Goal: Task Accomplishment & Management: Complete application form

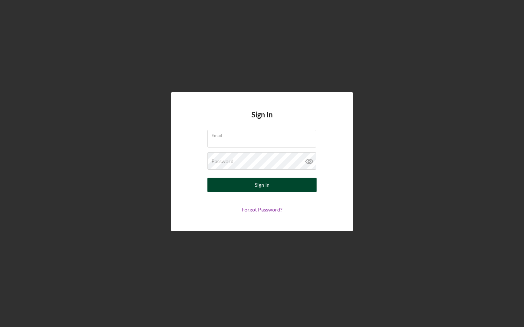
type input "[PERSON_NAME][EMAIL_ADDRESS][DOMAIN_NAME]"
click at [288, 185] on button "Sign In" at bounding box center [261, 185] width 109 height 15
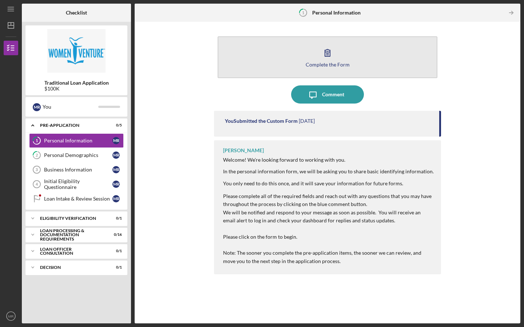
click at [346, 43] on button "Complete the Form Form" at bounding box center [328, 57] width 220 height 42
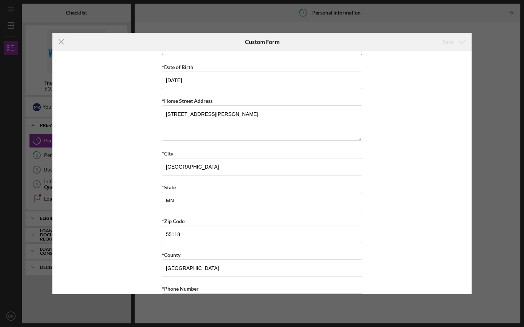
scroll to position [188, 0]
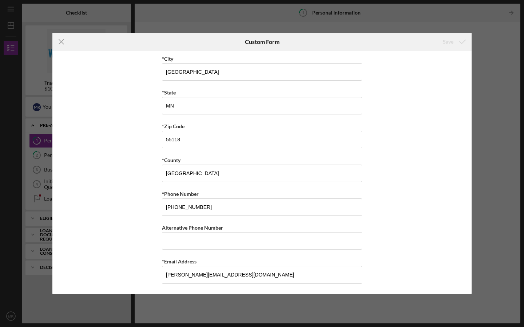
click at [511, 141] on div "Icon/Menu Close Custom Form Save *First Name [PERSON_NAME] Middle Name [PERSON_…" at bounding box center [262, 163] width 524 height 327
click at [65, 41] on icon "Icon/Menu Close" at bounding box center [61, 42] width 18 height 18
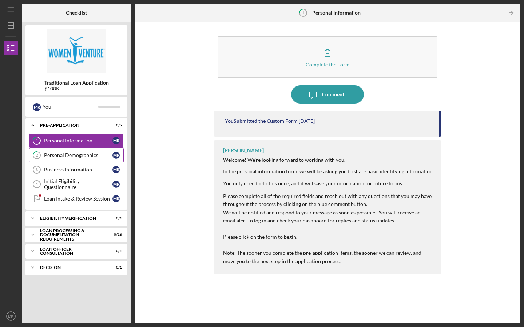
click at [65, 157] on div "Personal Demographics" at bounding box center [78, 155] width 68 height 6
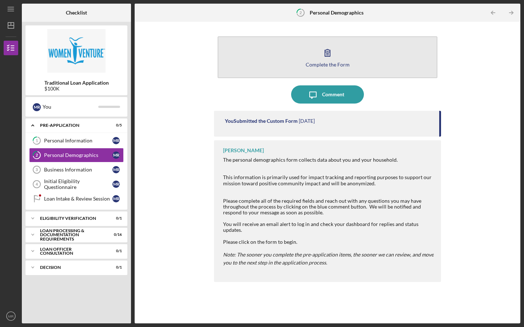
click at [345, 54] on button "Complete the Form Form" at bounding box center [328, 57] width 220 height 42
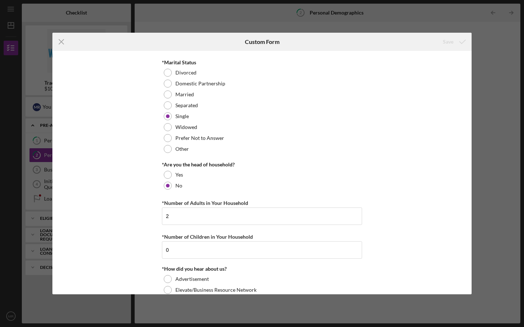
scroll to position [695, 0]
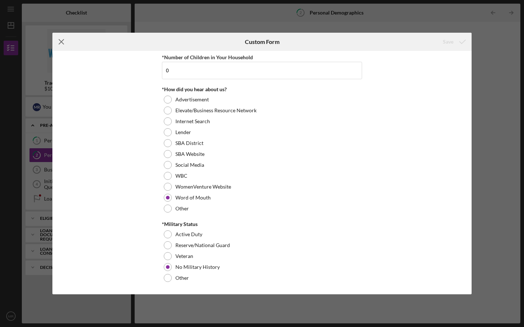
click at [63, 38] on icon "Icon/Menu Close" at bounding box center [61, 42] width 18 height 18
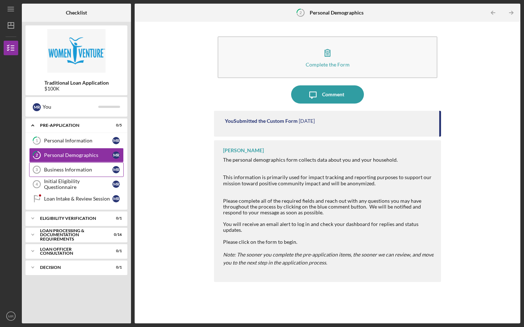
click at [61, 168] on div "Business Information" at bounding box center [78, 170] width 68 height 6
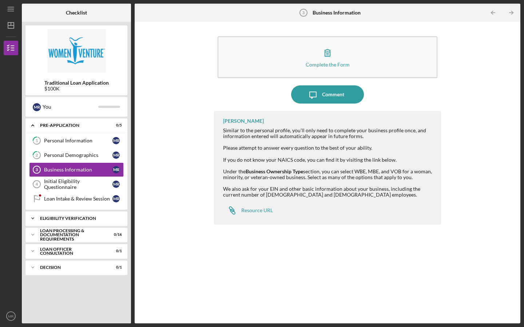
click at [99, 224] on div "Icon/Expander Eligibility Verification 0 / 1" at bounding box center [76, 218] width 102 height 15
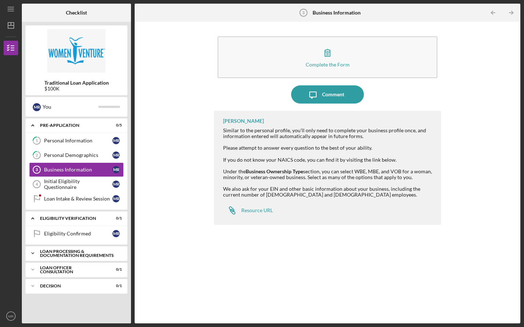
click at [52, 252] on div "Loan Processing & Documentation Requirements" at bounding box center [79, 254] width 78 height 8
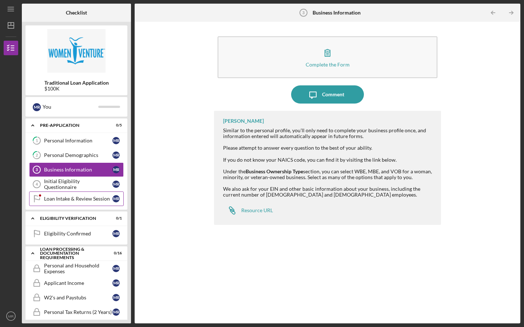
click at [87, 198] on div "Loan Intake & Review Session" at bounding box center [78, 199] width 68 height 6
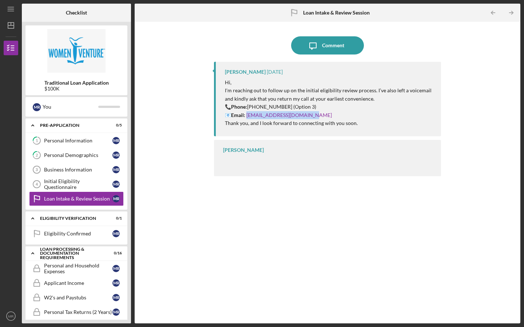
drag, startPoint x: 317, startPoint y: 111, endPoint x: 246, endPoint y: 115, distance: 71.8
click at [246, 115] on p "📞 Phone: [PHONE_NUMBER] (Option 3) 📧 Email: [EMAIL_ADDRESS][DOMAIN_NAME]" at bounding box center [329, 111] width 209 height 16
copy link "[EMAIL_ADDRESS][DOMAIN_NAME]"
click at [76, 154] on div "Personal Demographics" at bounding box center [78, 155] width 68 height 6
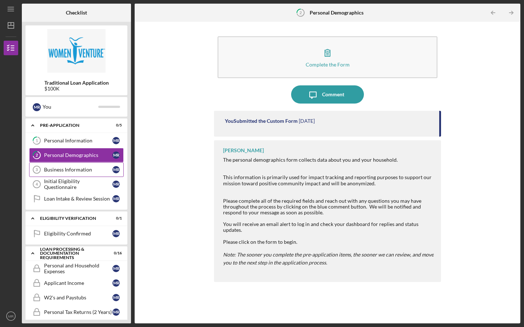
click at [76, 170] on div "Business Information" at bounding box center [78, 170] width 68 height 6
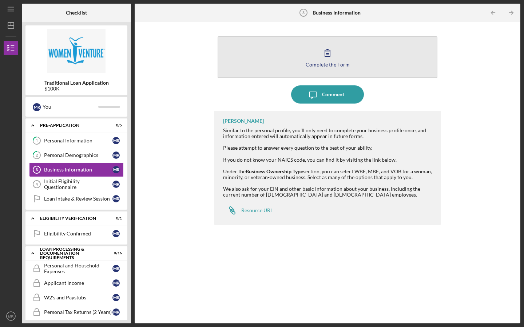
click at [337, 55] on button "Complete the Form Form" at bounding box center [328, 57] width 220 height 42
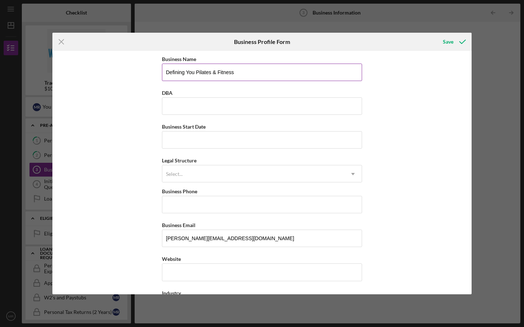
click at [250, 67] on input "Defining You Pilates & Fitness" at bounding box center [262, 72] width 200 height 17
click at [250, 72] on input "Defining You Pilates & Fitness" at bounding box center [262, 72] width 200 height 17
type input "Defining You Pilates & Fitness, Inc."
click at [224, 105] on input "DBA" at bounding box center [262, 105] width 200 height 17
drag, startPoint x: 232, startPoint y: 72, endPoint x: 163, endPoint y: 73, distance: 69.5
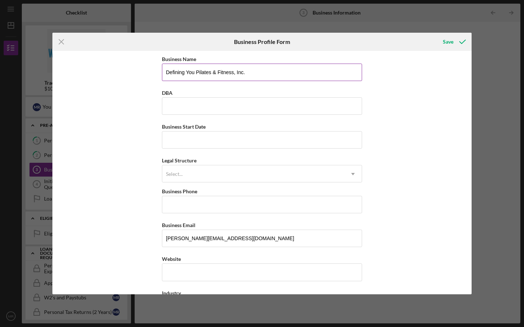
click at [163, 73] on input "Defining You Pilates & Fitness, Inc." at bounding box center [262, 72] width 200 height 17
click at [176, 105] on input "DBA" at bounding box center [262, 105] width 200 height 17
paste input "Defining You Pilates & Fitness"
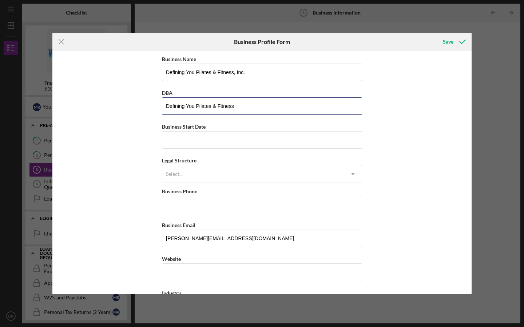
type input "Defining You Pilates & Fitness"
click at [191, 148] on input "Business Start Date" at bounding box center [262, 139] width 200 height 17
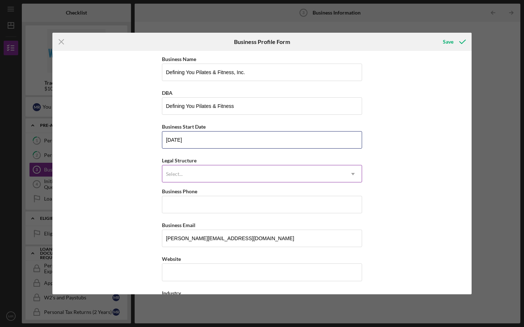
type input "[DATE]"
click at [187, 178] on div "Select..." at bounding box center [253, 174] width 182 height 17
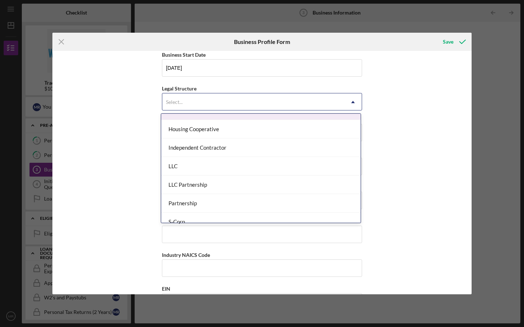
scroll to position [97, 0]
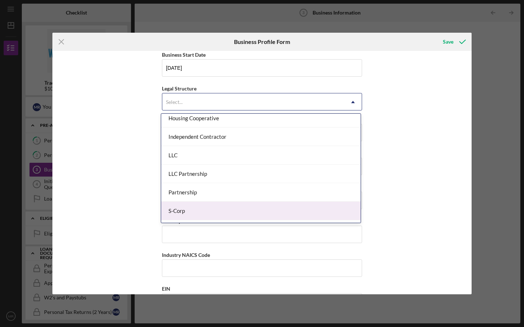
click at [216, 210] on div "S-Corp" at bounding box center [260, 211] width 199 height 19
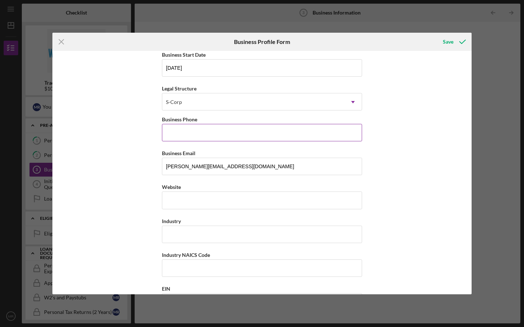
click at [199, 129] on input "Business Phone" at bounding box center [262, 132] width 200 height 17
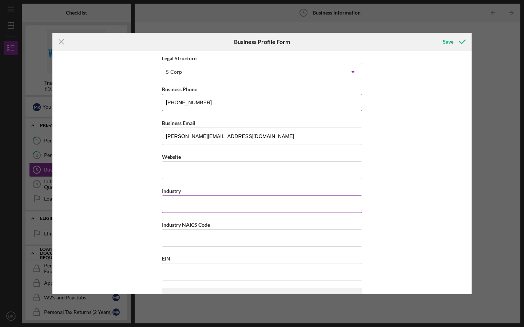
scroll to position [104, 0]
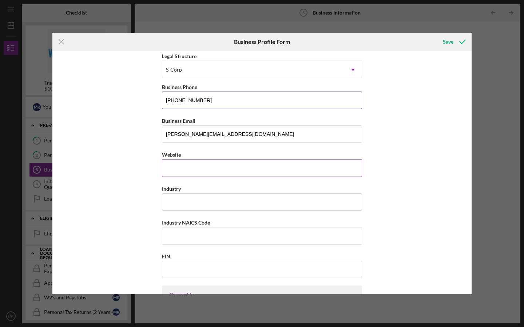
type input "[PHONE_NUMBER]"
click at [184, 172] on input "Website" at bounding box center [262, 167] width 200 height 17
paste input "[DOMAIN_NAME][URL]"
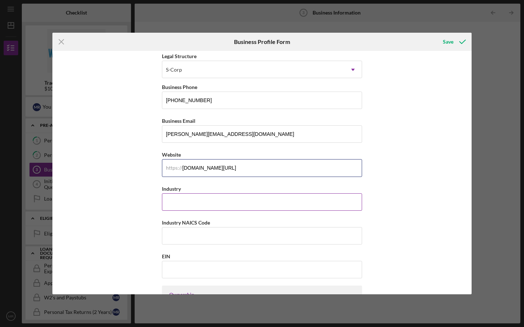
type input "[DOMAIN_NAME][URL]"
click at [232, 203] on input "Industry" at bounding box center [262, 201] width 200 height 17
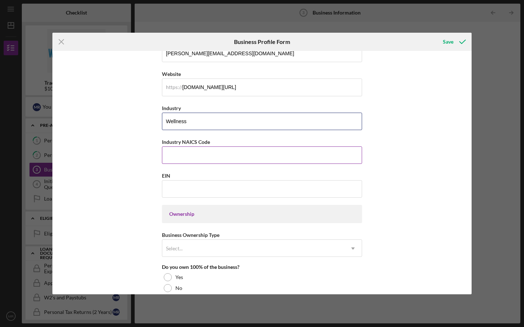
scroll to position [188, 0]
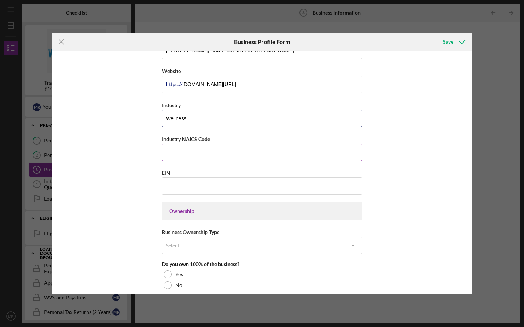
type input "Wellness"
click at [209, 155] on input "Industry NAICS Code" at bounding box center [262, 152] width 200 height 17
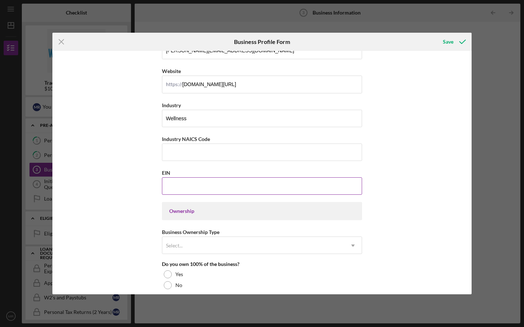
click at [221, 191] on input "EIN" at bounding box center [262, 185] width 200 height 17
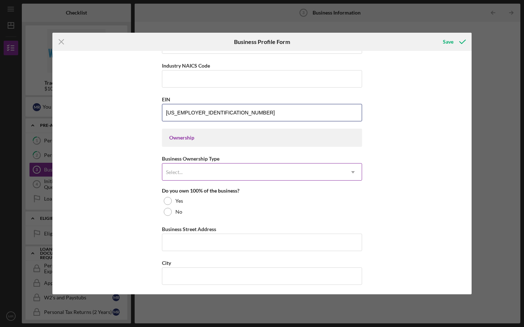
scroll to position [272, 0]
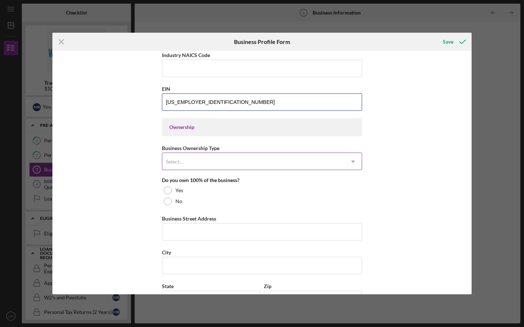
type input "[US_EMPLOYER_IDENTIFICATION_NUMBER]"
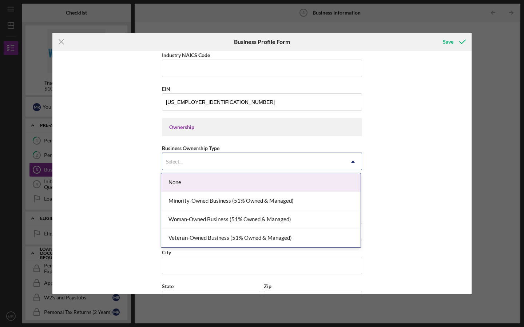
click at [287, 159] on div "Select..." at bounding box center [253, 161] width 182 height 17
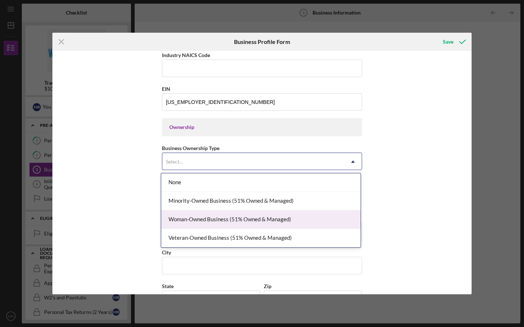
click at [294, 222] on div "Woman-Owned Business (51% Owned & Managed)" at bounding box center [260, 220] width 199 height 19
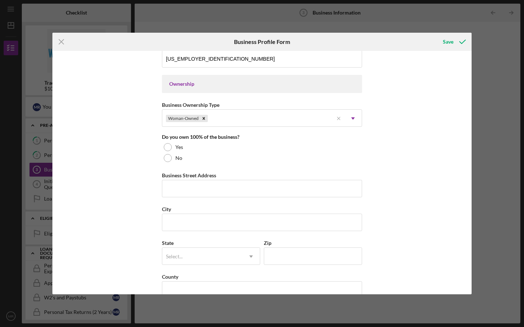
scroll to position [317, 0]
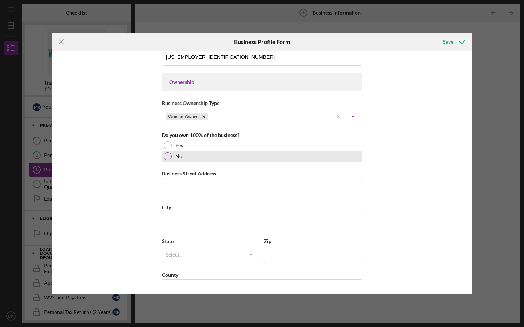
click at [172, 156] on div "No" at bounding box center [262, 156] width 200 height 11
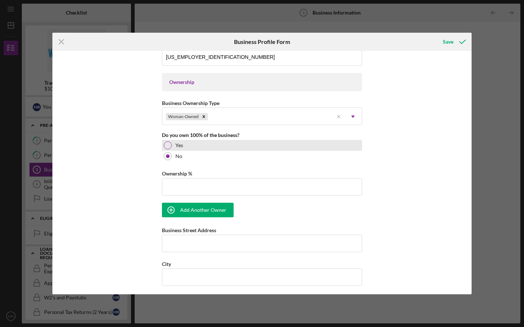
click at [170, 148] on div "Yes" at bounding box center [262, 145] width 200 height 11
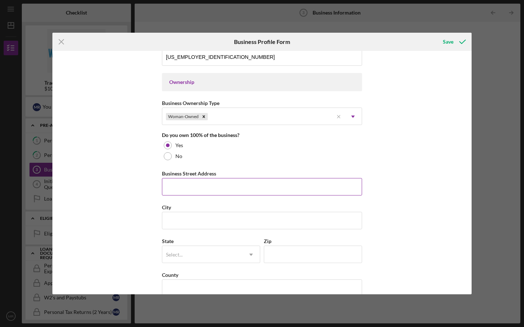
click at [196, 186] on input "Business Street Address" at bounding box center [262, 186] width 200 height 17
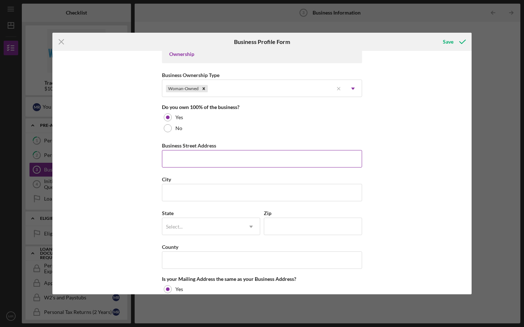
scroll to position [350, 0]
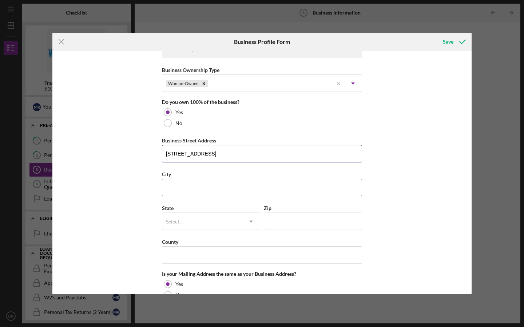
type input "[STREET_ADDRESS]"
click at [182, 189] on input "City" at bounding box center [262, 187] width 200 height 17
type input "St. [PERSON_NAME]"
click at [210, 225] on div "Select..." at bounding box center [202, 222] width 80 height 17
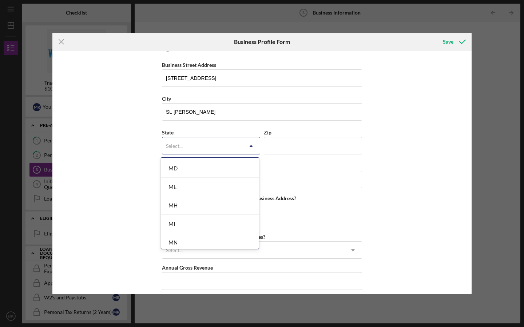
scroll to position [556, 0]
click at [210, 242] on div "MN" at bounding box center [209, 241] width 97 height 19
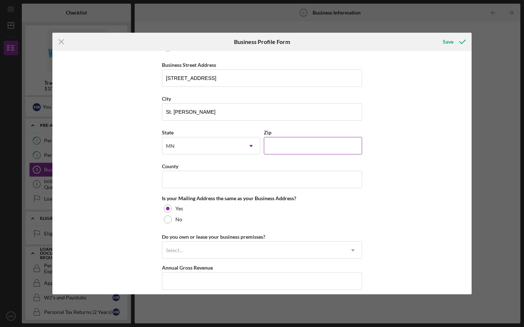
click at [280, 142] on input "Zip" at bounding box center [313, 145] width 98 height 17
type input "55114"
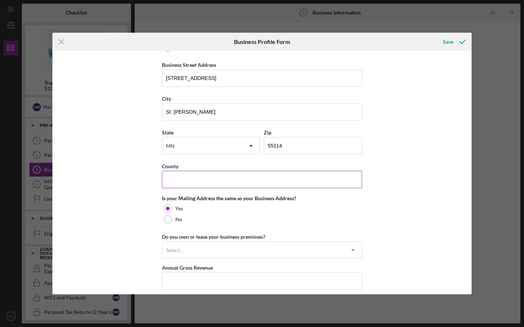
click at [264, 177] on input "County" at bounding box center [262, 179] width 200 height 17
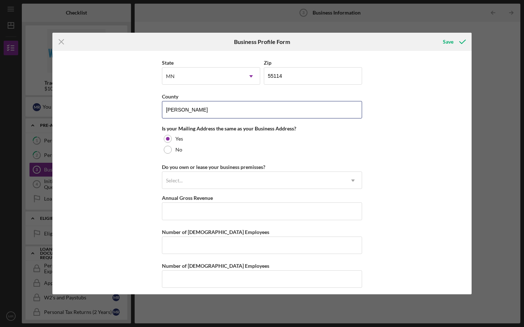
scroll to position [500, 0]
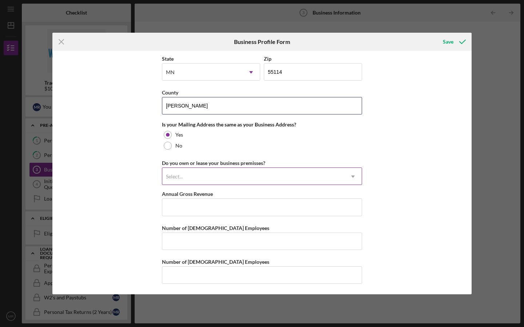
type input "[PERSON_NAME]"
click at [294, 181] on div "Select..." at bounding box center [253, 176] width 182 height 17
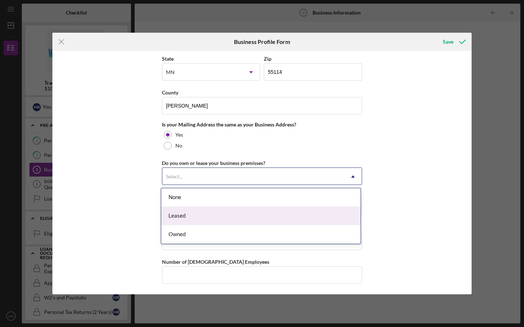
click at [276, 223] on div "Leased" at bounding box center [260, 216] width 199 height 19
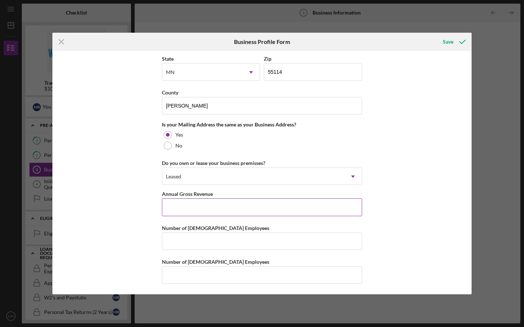
click at [274, 209] on input "Annual Gross Revenue" at bounding box center [262, 207] width 200 height 17
type input "$500,000"
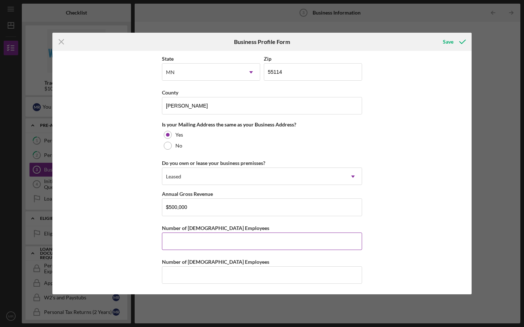
click at [267, 244] on input "Number of [DEMOGRAPHIC_DATA] Employees" at bounding box center [262, 241] width 200 height 17
type input "1"
click at [255, 283] on input "Number of [DEMOGRAPHIC_DATA] Employees" at bounding box center [262, 275] width 200 height 17
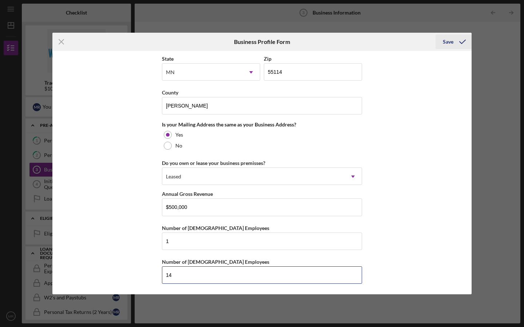
type input "14"
click at [449, 45] on div "Save" at bounding box center [448, 42] width 11 height 15
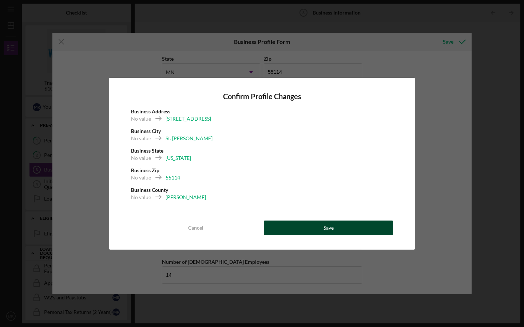
click at [294, 228] on button "Save" at bounding box center [328, 228] width 129 height 15
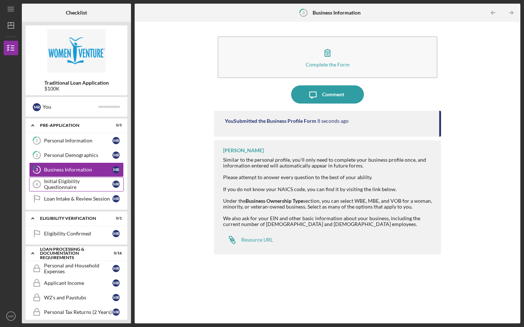
click at [104, 184] on div "Initial Eligibility Questionnaire" at bounding box center [78, 185] width 68 height 12
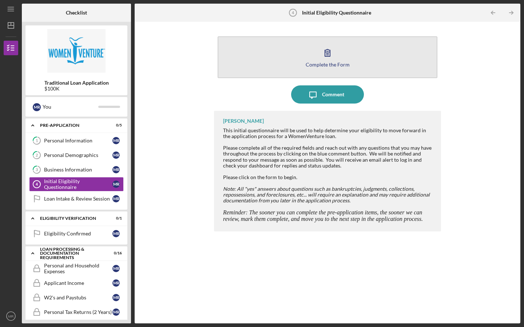
click at [331, 62] on div "Complete the Form" at bounding box center [328, 64] width 44 height 5
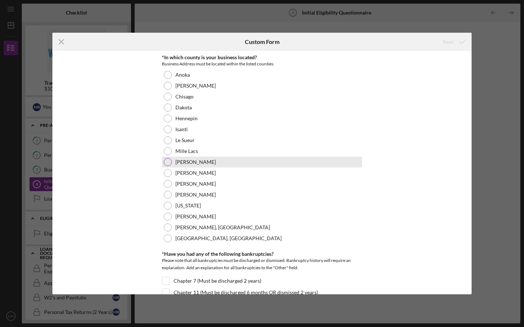
click at [195, 162] on div "[PERSON_NAME]" at bounding box center [262, 162] width 200 height 11
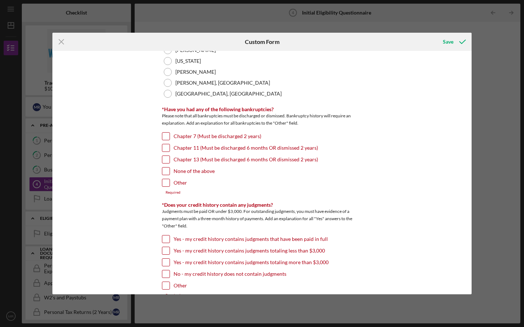
scroll to position [149, 0]
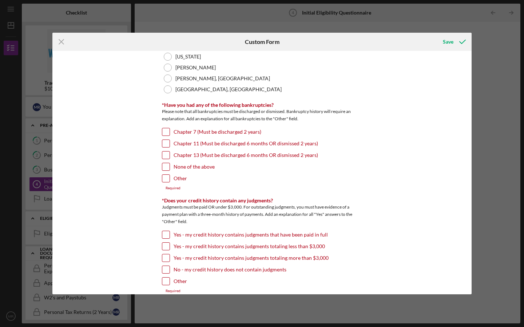
click at [202, 168] on label "None of the above" at bounding box center [193, 166] width 41 height 7
click at [169, 168] on input "None of the above" at bounding box center [165, 166] width 7 height 7
checkbox input "true"
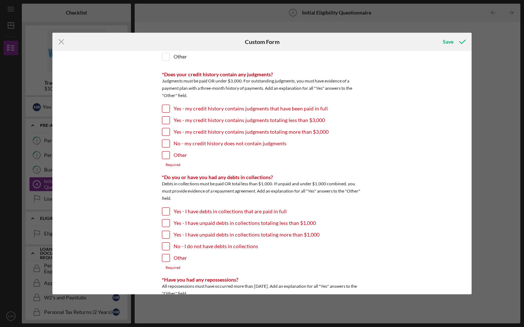
scroll to position [270, 0]
click at [192, 149] on div "No - my credit history does not contain judgments" at bounding box center [262, 146] width 200 height 12
click at [190, 147] on label "No - my credit history does not contain judgments" at bounding box center [229, 144] width 113 height 7
click at [169, 147] on input "No - my credit history does not contain judgments" at bounding box center [165, 144] width 7 height 7
checkbox input "true"
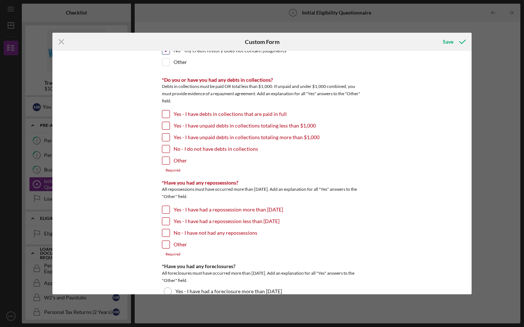
scroll to position [370, 0]
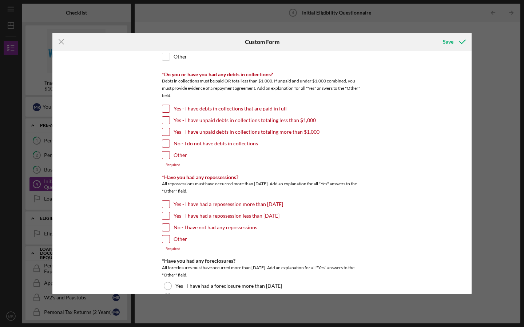
click at [190, 147] on label "No - I do not have debts in collections" at bounding box center [215, 143] width 84 height 7
click at [169, 147] on input "No - I do not have debts in collections" at bounding box center [165, 143] width 7 height 7
checkbox input "true"
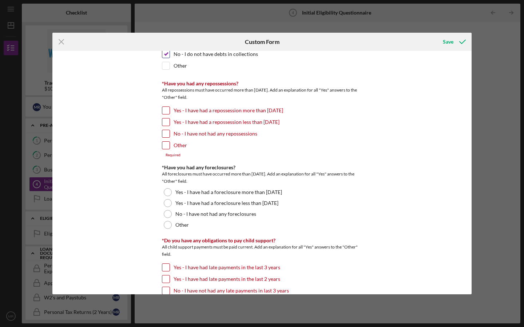
scroll to position [460, 0]
click at [195, 135] on label "No - I have not had any repossessions" at bounding box center [215, 132] width 84 height 7
click at [169, 135] on input "No - I have not had any repossessions" at bounding box center [165, 132] width 7 height 7
checkbox input "true"
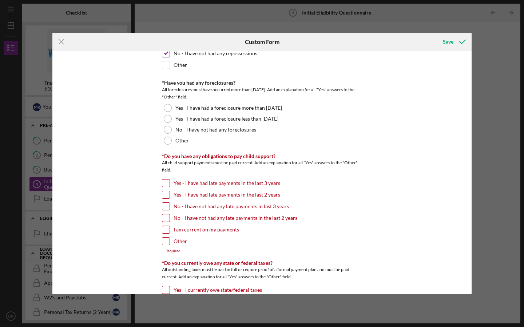
scroll to position [540, 0]
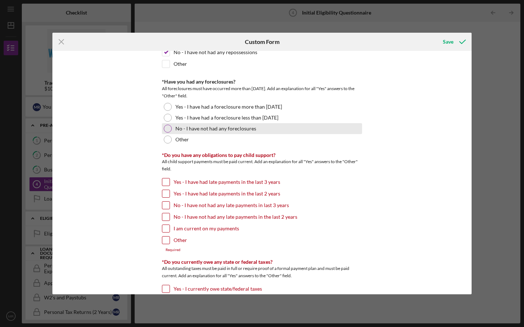
click at [195, 131] on label "No - I have not had any foreclosures" at bounding box center [215, 129] width 81 height 6
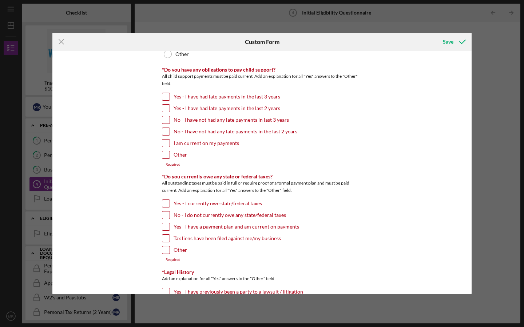
scroll to position [626, 0]
click at [195, 134] on label "No - I have not had any late payments in the last 2 years" at bounding box center [235, 131] width 124 height 7
click at [169, 134] on input "No - I have not had any late payments in the last 2 years" at bounding box center [165, 131] width 7 height 7
checkbox input "true"
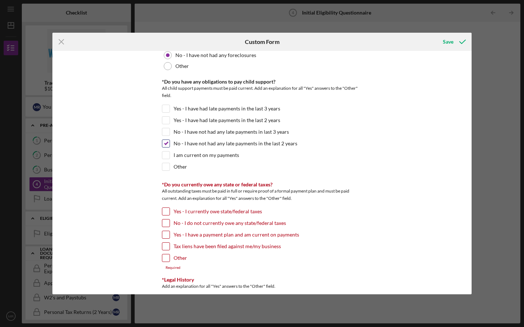
scroll to position [606, 0]
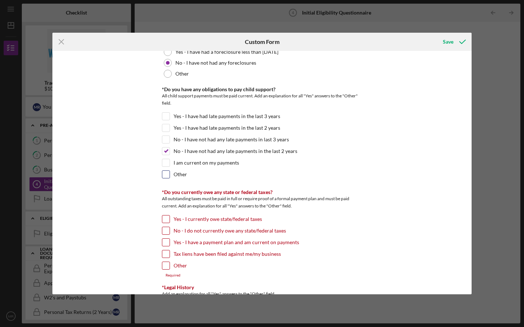
click at [181, 173] on label "Other" at bounding box center [179, 174] width 13 height 7
click at [169, 173] on input "Other" at bounding box center [165, 174] width 7 height 7
checkbox input "true"
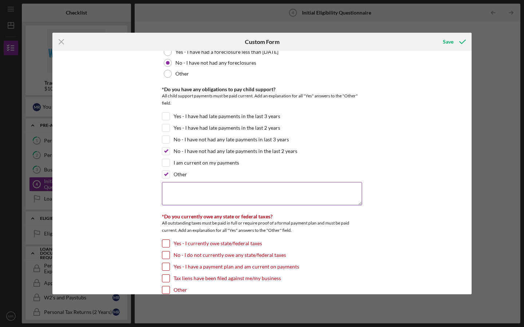
click at [185, 185] on textarea at bounding box center [262, 193] width 200 height 23
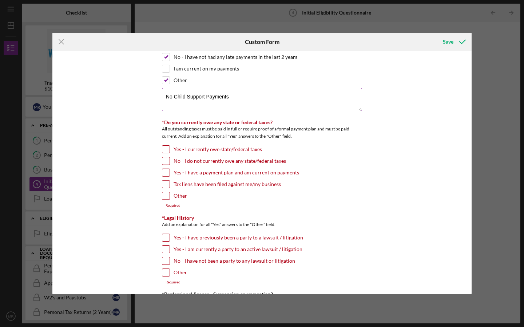
scroll to position [700, 0]
type textarea "No Child Support Payments"
click at [173, 160] on label "No - I do not currently owe any state/federal taxes" at bounding box center [229, 161] width 112 height 7
click at [169, 160] on input "No - I do not currently owe any state/federal taxes" at bounding box center [165, 161] width 7 height 7
checkbox input "true"
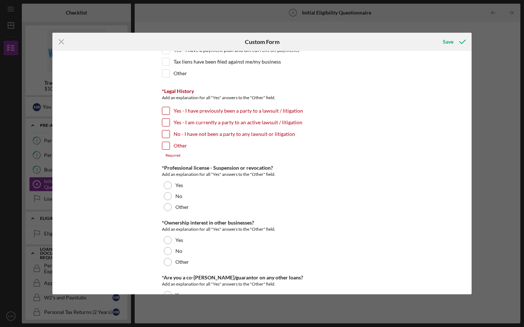
scroll to position [821, 0]
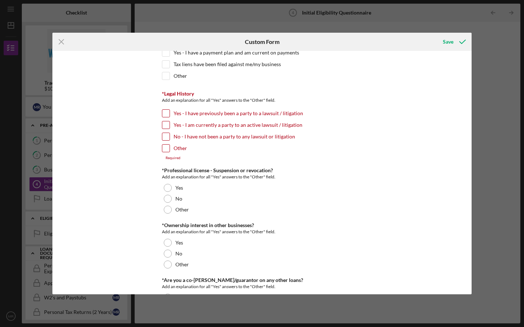
click at [168, 138] on div at bounding box center [166, 137] width 8 height 8
click at [163, 136] on input "No - I have not been a party to any lawsuit or litigation" at bounding box center [165, 136] width 7 height 7
checkbox input "true"
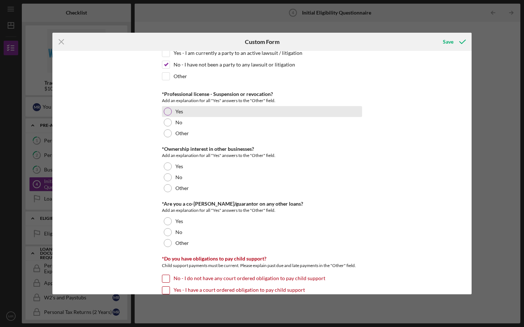
scroll to position [892, 0]
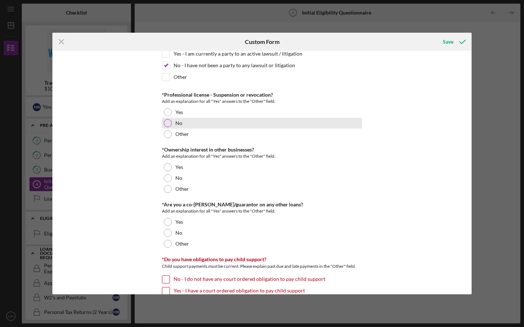
click at [172, 123] on div "No" at bounding box center [262, 123] width 200 height 11
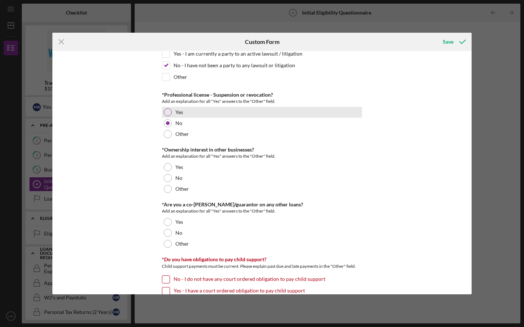
click at [173, 111] on div "Yes" at bounding box center [262, 112] width 200 height 11
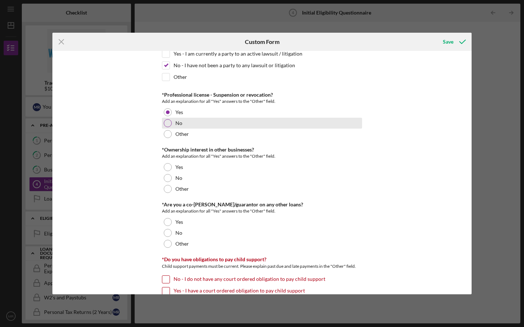
click at [175, 123] on label "No" at bounding box center [178, 123] width 7 height 6
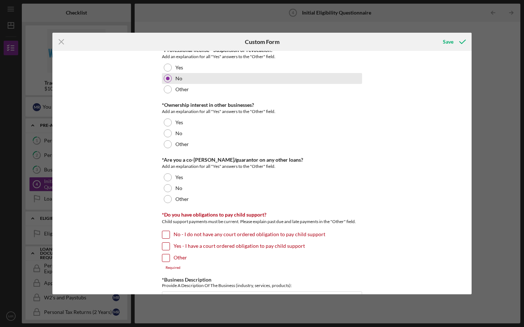
scroll to position [937, 0]
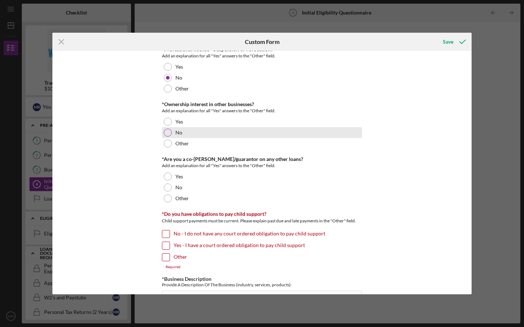
click at [173, 131] on div "No" at bounding box center [262, 132] width 200 height 11
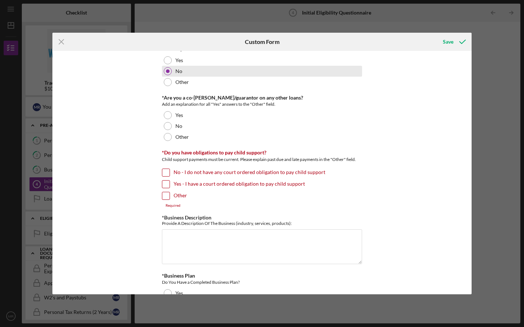
scroll to position [997, 0]
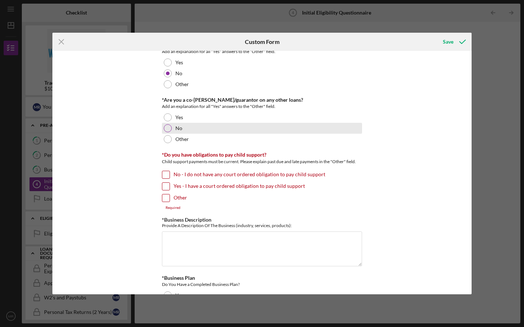
click at [173, 130] on div "No" at bounding box center [262, 128] width 200 height 11
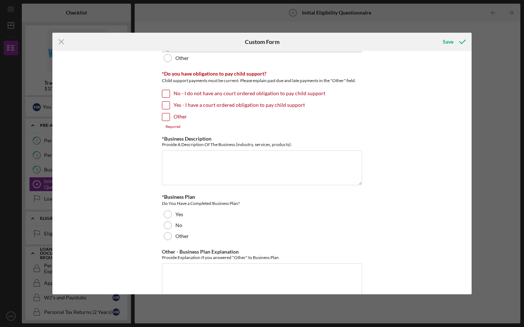
scroll to position [1077, 0]
click at [165, 94] on input "No - I do not have any court ordered obligation to pay child support" at bounding box center [165, 94] width 7 height 7
checkbox input "true"
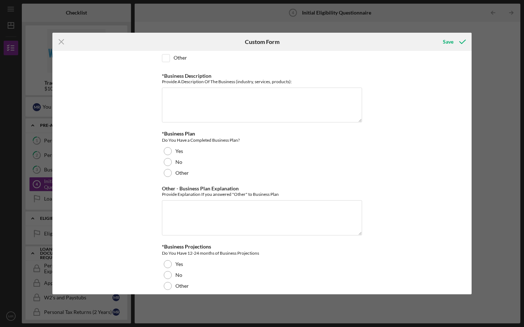
scroll to position [1138, 0]
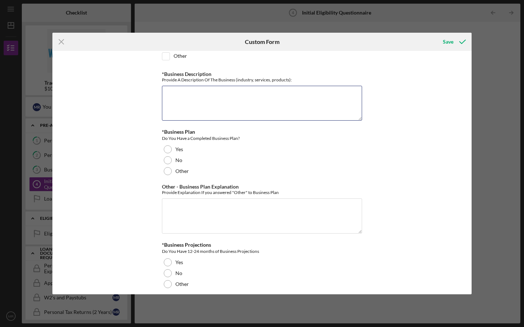
click at [165, 94] on textarea "*Business Description" at bounding box center [262, 103] width 200 height 35
type textarea "F"
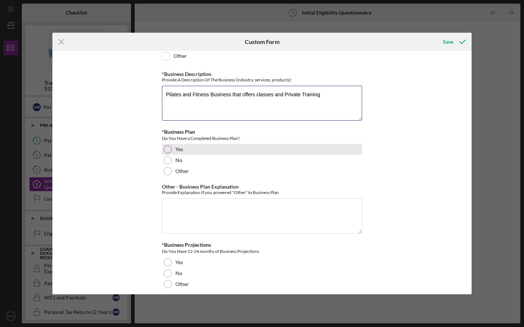
type textarea "Pilates and Fitness Business that offers classes and Private Training"
click at [168, 149] on div at bounding box center [168, 149] width 8 height 8
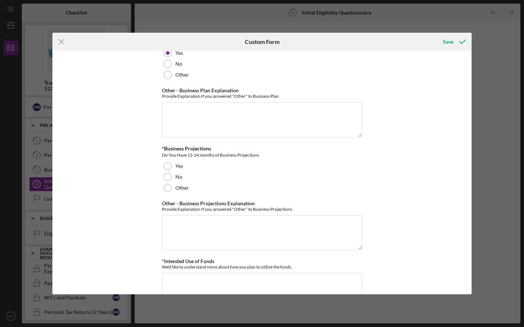
scroll to position [1260, 0]
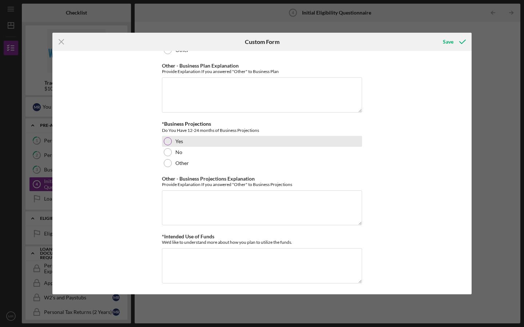
click at [169, 141] on div at bounding box center [168, 141] width 8 height 8
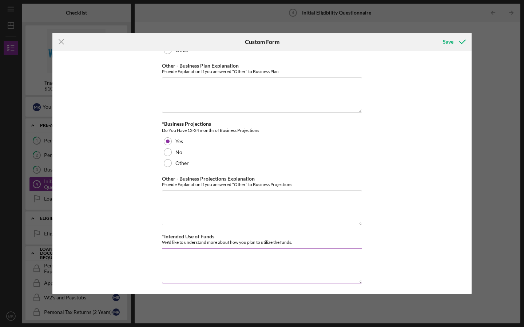
click at [220, 261] on textarea "*Intended Use of Funds" at bounding box center [262, 265] width 200 height 35
type textarea "Downpayment to Owner Finance loan"
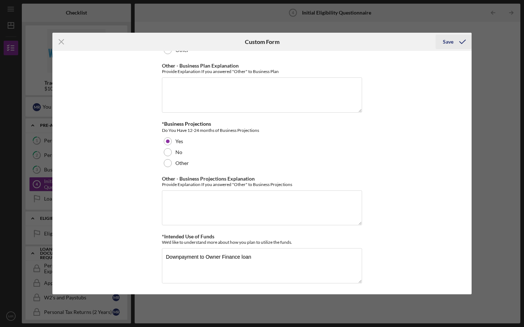
click at [447, 46] on div "Save" at bounding box center [448, 42] width 11 height 15
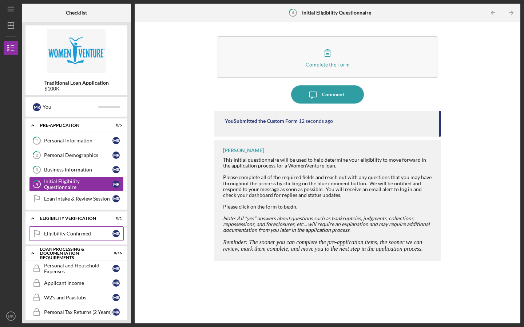
click at [94, 234] on div "Eligibility Confirmed" at bounding box center [78, 234] width 68 height 6
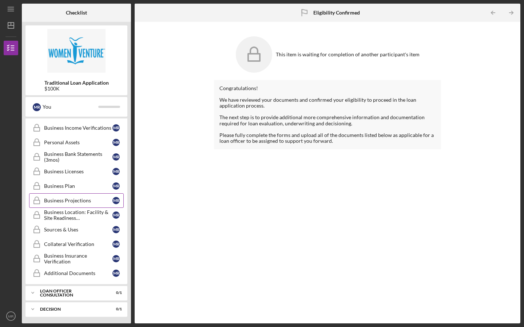
scroll to position [214, 0]
click at [88, 293] on div "Loan Officer Consultation" at bounding box center [79, 292] width 78 height 4
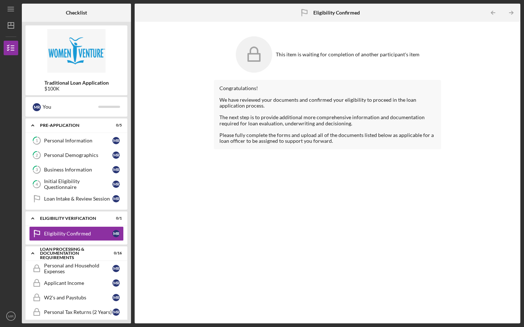
scroll to position [1, 0]
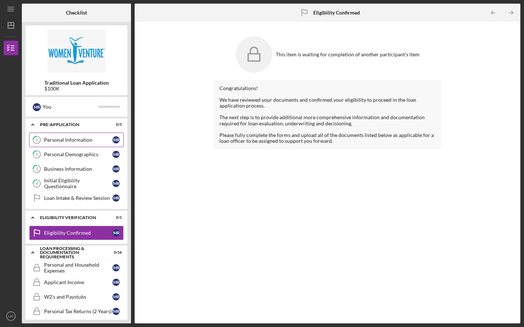
click at [68, 143] on link "1 Personal Information M R" at bounding box center [76, 140] width 95 height 15
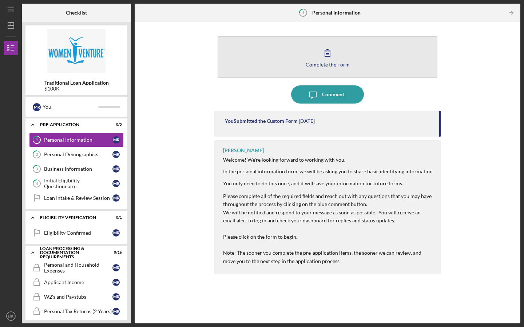
click at [304, 48] on button "Complete the Form Form" at bounding box center [328, 57] width 220 height 42
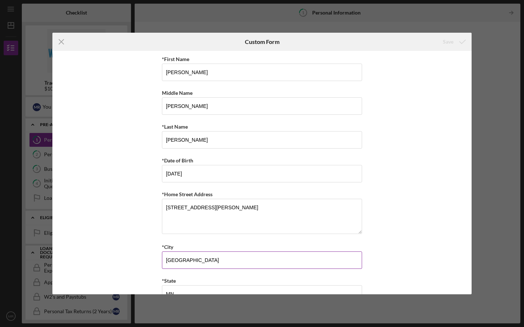
scroll to position [188, 0]
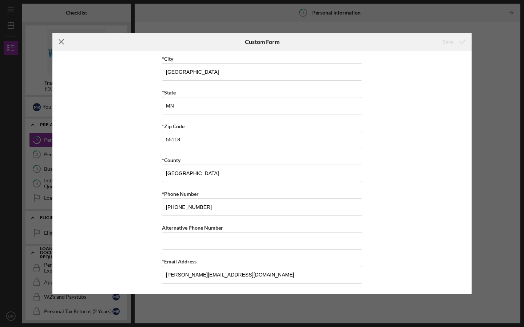
click at [56, 35] on icon "Icon/Menu Close" at bounding box center [61, 42] width 18 height 18
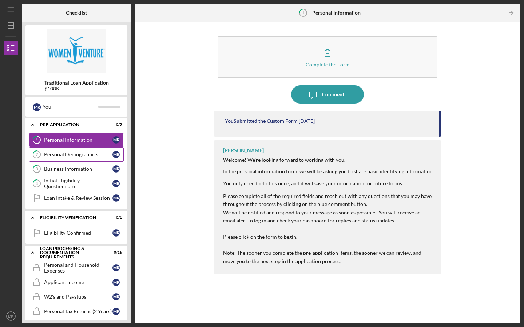
click at [53, 157] on div "Personal Demographics" at bounding box center [78, 155] width 68 height 6
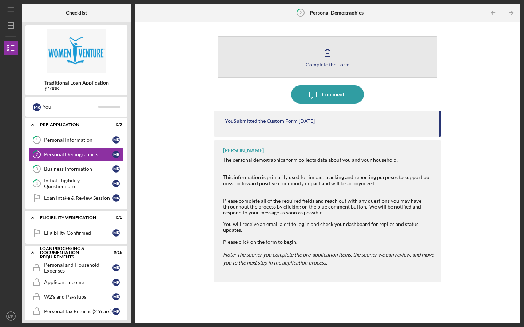
click at [333, 60] on icon "button" at bounding box center [327, 53] width 18 height 18
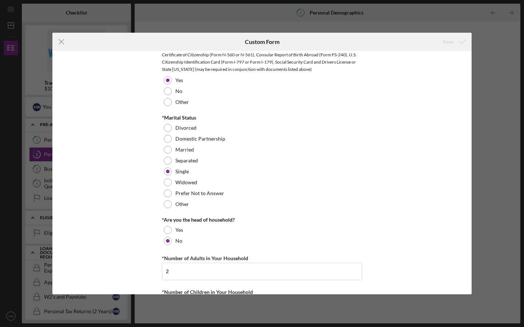
scroll to position [695, 0]
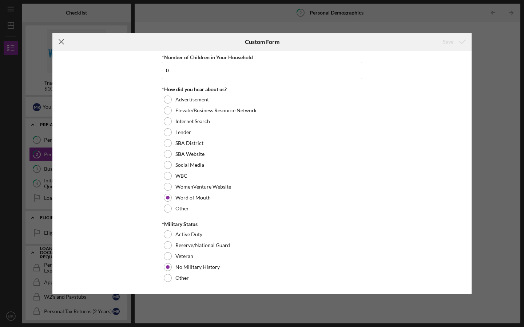
click at [61, 43] on icon "Icon/Menu Close" at bounding box center [61, 42] width 18 height 18
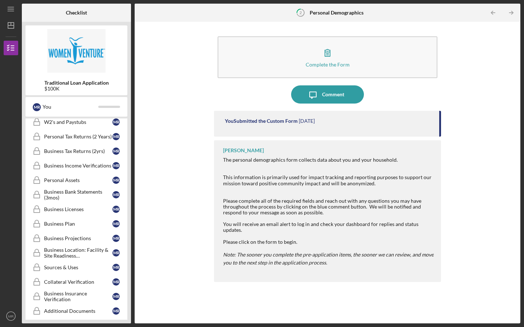
scroll to position [176, 0]
click at [80, 169] on link "Business Income Verifications Business Income Verifications M R" at bounding box center [76, 165] width 95 height 15
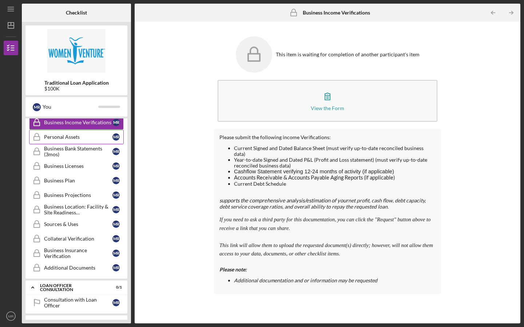
scroll to position [218, 0]
click at [71, 168] on div "Business Licenses" at bounding box center [78, 167] width 68 height 6
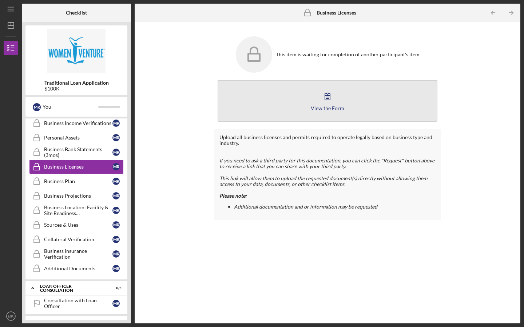
click at [292, 96] on button "View the Form Form" at bounding box center [328, 101] width 220 height 42
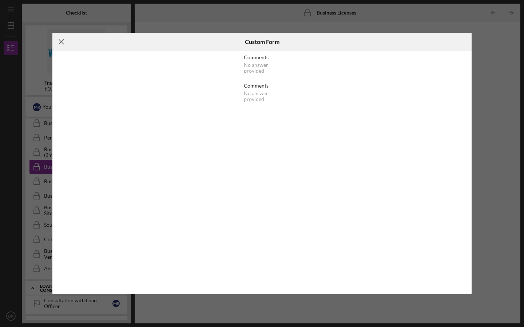
click at [62, 46] on icon "Icon/Menu Close" at bounding box center [61, 42] width 18 height 18
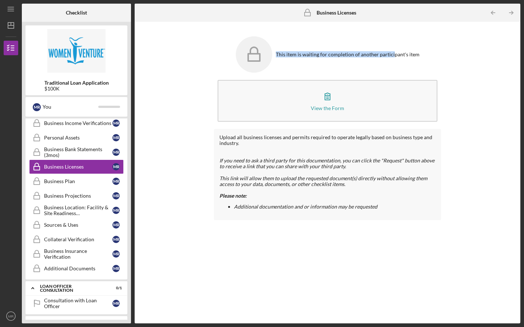
drag, startPoint x: 272, startPoint y: 56, endPoint x: 390, endPoint y: 59, distance: 117.1
click at [392, 56] on div "This item is waiting for completion of another participant's item" at bounding box center [327, 55] width 227 height 44
click at [378, 74] on div "This item is waiting for completion of another participant's item" at bounding box center [327, 55] width 227 height 44
click at [91, 251] on div "Business Insurance Verification" at bounding box center [78, 254] width 68 height 12
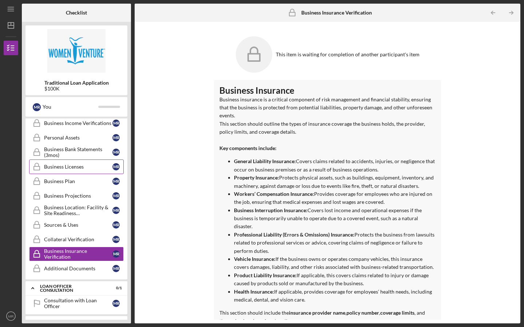
click at [70, 168] on div "Business Licenses" at bounding box center [78, 167] width 68 height 6
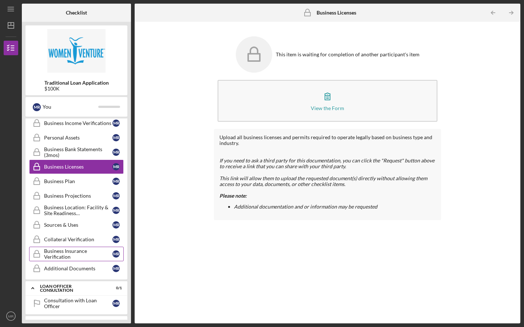
click at [73, 255] on div "Business Insurance Verification" at bounding box center [78, 254] width 68 height 12
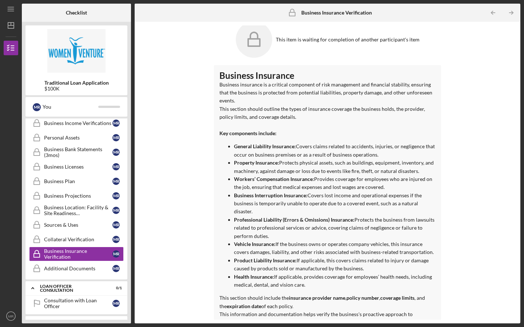
scroll to position [19, 0]
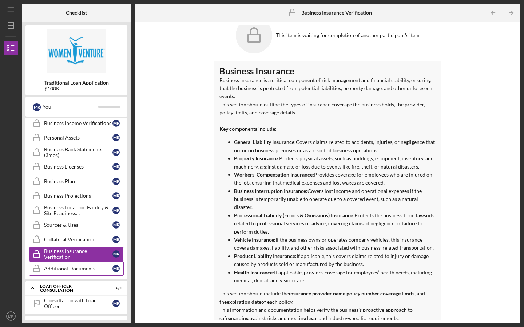
click at [103, 268] on div "Additional Documents" at bounding box center [78, 269] width 68 height 6
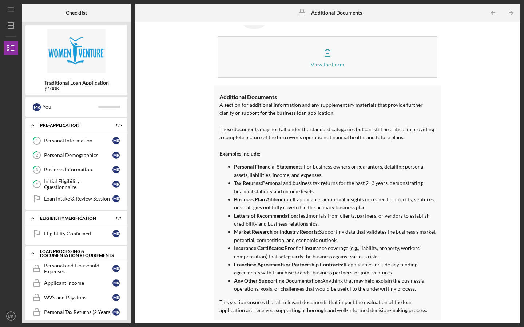
click at [36, 253] on icon "Icon/Expander" at bounding box center [32, 253] width 15 height 15
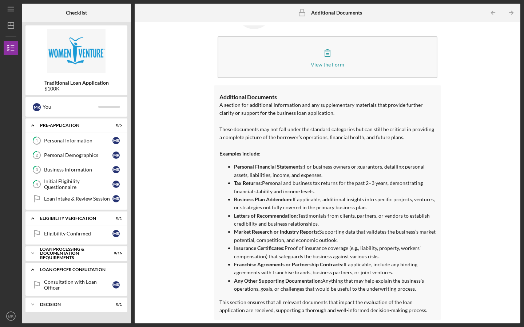
click at [33, 269] on icon "Icon/Expander" at bounding box center [32, 270] width 15 height 15
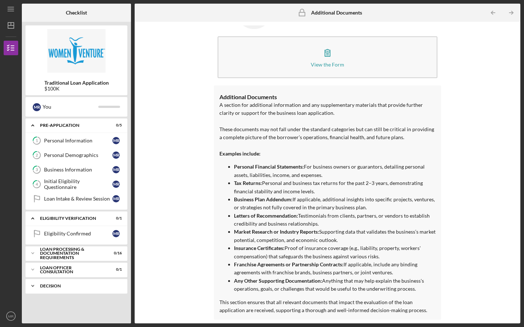
click at [36, 286] on icon "Icon/Expander" at bounding box center [32, 286] width 15 height 15
